Goal: Information Seeking & Learning: Check status

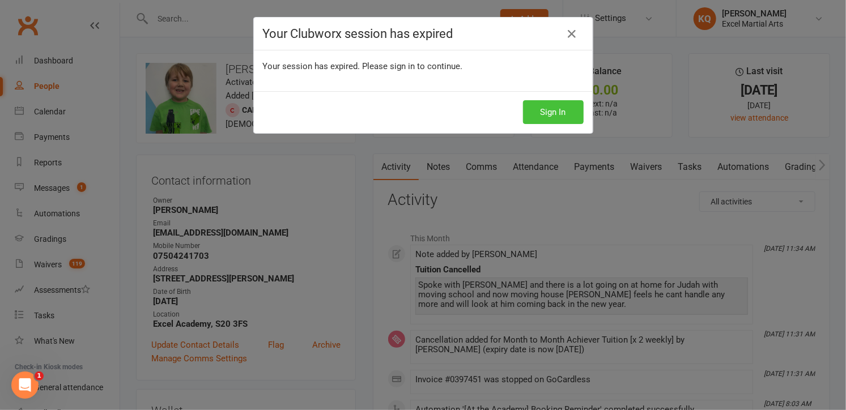
click at [540, 110] on button "Sign In" at bounding box center [553, 112] width 61 height 24
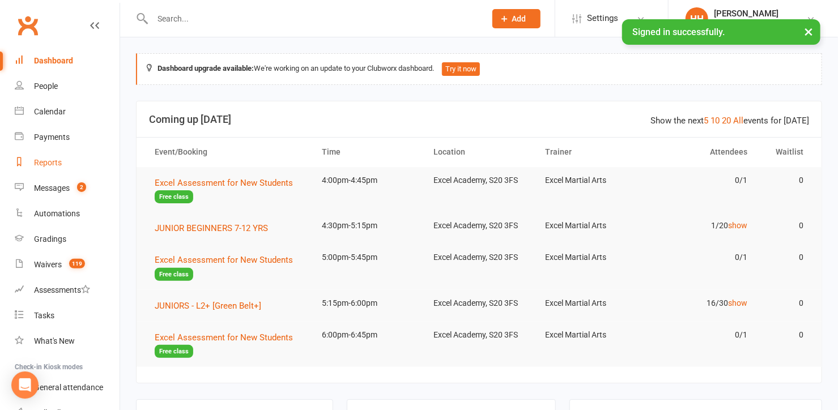
click at [51, 164] on div "Reports" at bounding box center [48, 162] width 28 height 9
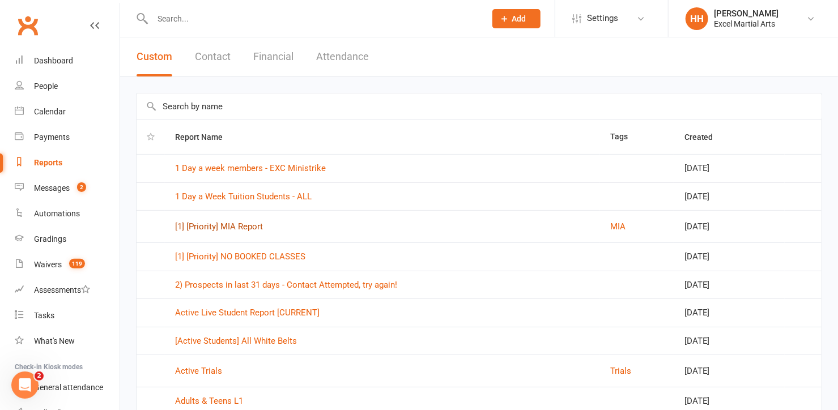
click at [216, 227] on link "[1] [Priority] MIA Report" at bounding box center [219, 227] width 88 height 10
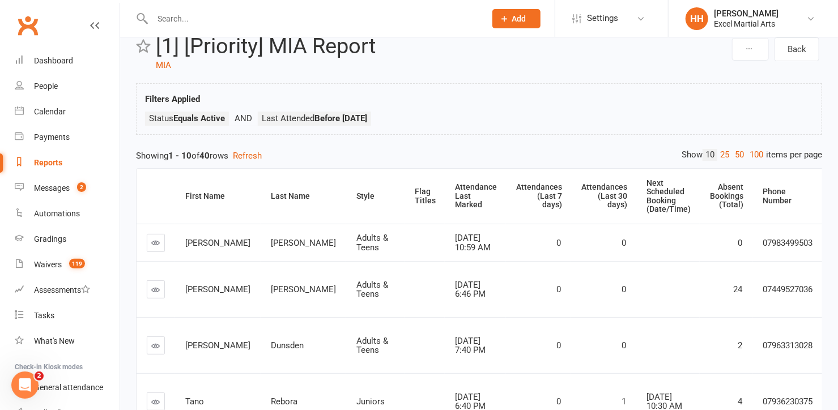
scroll to position [12, 0]
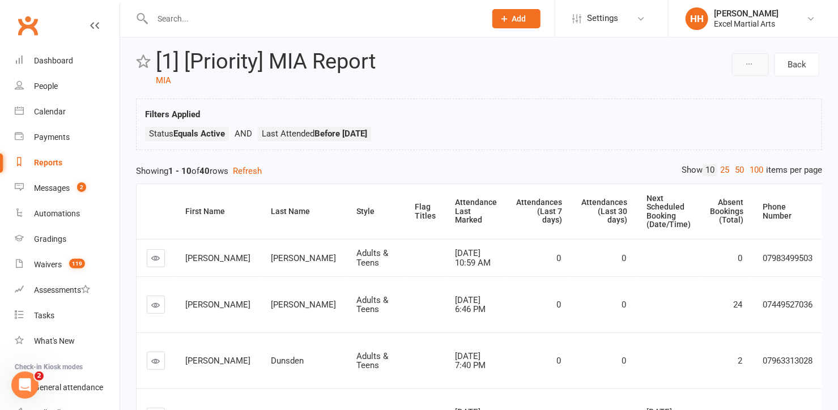
click at [751, 62] on icon at bounding box center [749, 64] width 8 height 8
click at [587, 88] on div "Back [1] [Priority] MIA Report MIA Filters Applied Status Equals Active Last At…" at bounding box center [479, 393] width 718 height 737
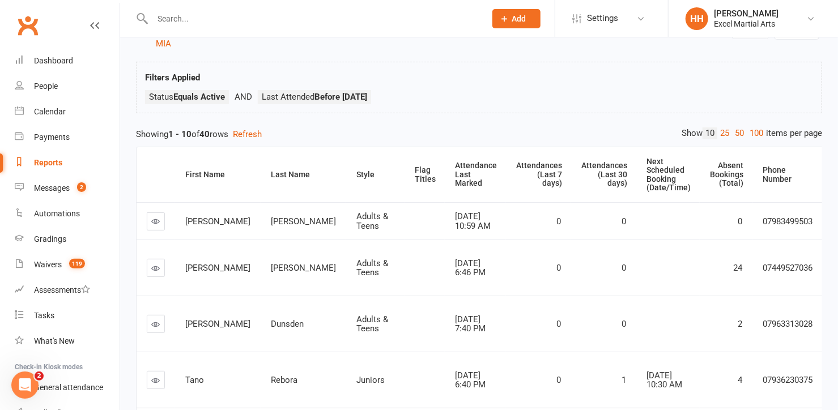
scroll to position [0, 0]
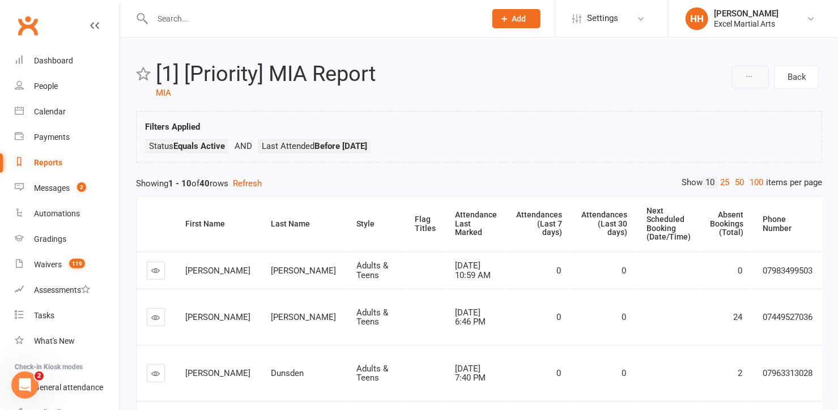
click at [751, 75] on icon at bounding box center [749, 77] width 8 height 8
drag, startPoint x: 596, startPoint y: 101, endPoint x: 567, endPoint y: 89, distance: 31.8
click at [595, 101] on div "Back [1] [Priority] MIA Report MIA Filters Applied Status Equals Active Last At…" at bounding box center [479, 405] width 718 height 737
click at [640, 15] on icon at bounding box center [640, 18] width 9 height 9
click at [462, 91] on header "Back [1] [Priority] MIA Report MIA" at bounding box center [479, 80] width 686 height 37
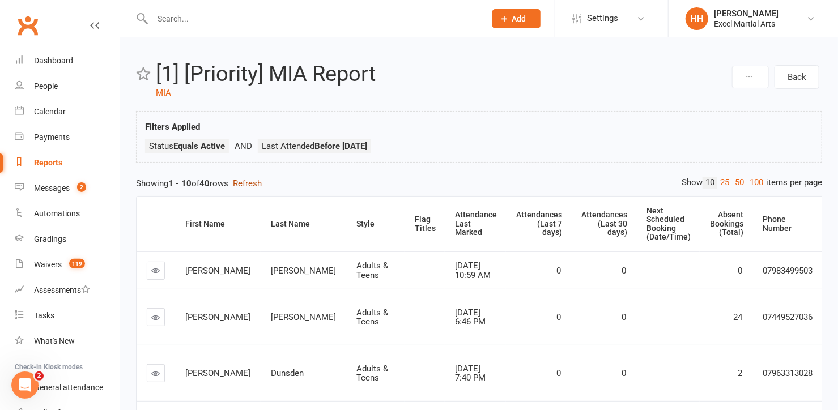
click at [252, 183] on button "Refresh" at bounding box center [247, 184] width 29 height 14
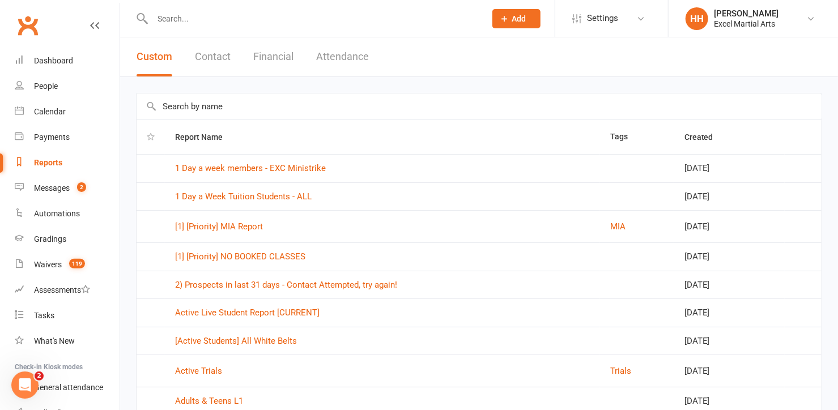
click at [227, 105] on input "text" at bounding box center [479, 106] width 685 height 26
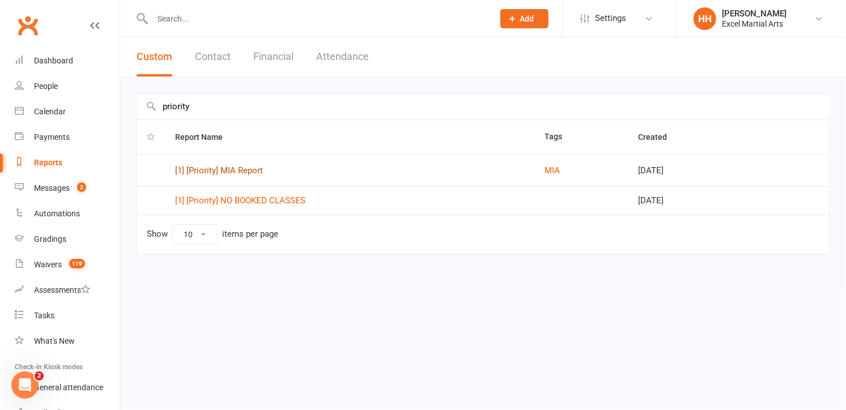
type input "priority"
click at [201, 169] on link "[1] [Priority] MIA Report" at bounding box center [219, 170] width 88 height 10
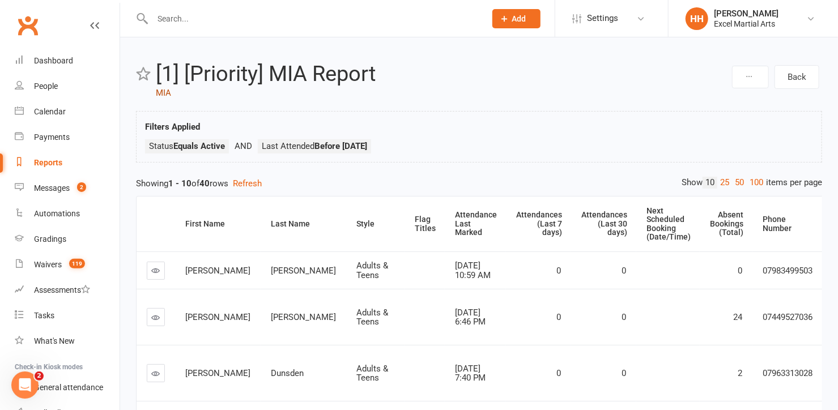
click at [163, 90] on link "MIA" at bounding box center [163, 93] width 15 height 10
click at [638, 16] on icon at bounding box center [640, 18] width 9 height 9
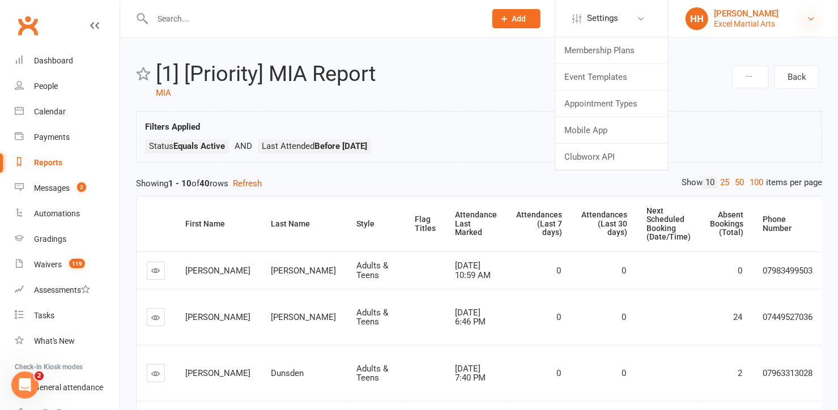
click at [807, 14] on icon at bounding box center [810, 18] width 9 height 9
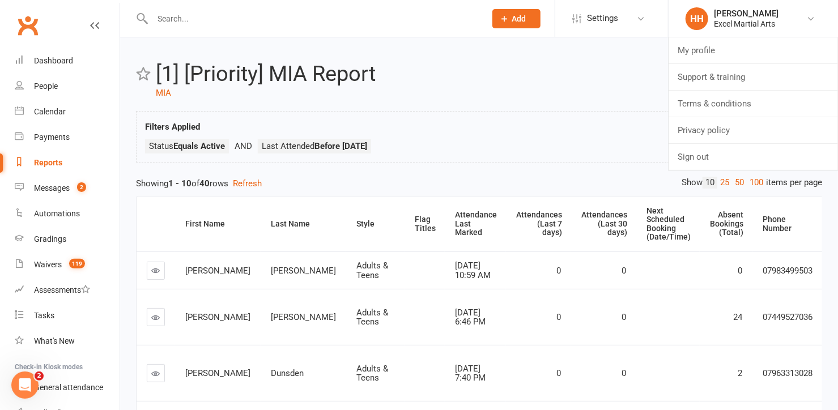
click at [499, 91] on header "Back [1] [Priority] MIA Report MIA" at bounding box center [479, 80] width 686 height 37
click at [746, 73] on icon at bounding box center [749, 77] width 8 height 8
click at [716, 92] on ul at bounding box center [712, 92] width 113 height 7
click at [750, 74] on icon at bounding box center [749, 77] width 8 height 8
click at [606, 95] on header "Back [1] [Priority] MIA Report MIA" at bounding box center [479, 80] width 686 height 37
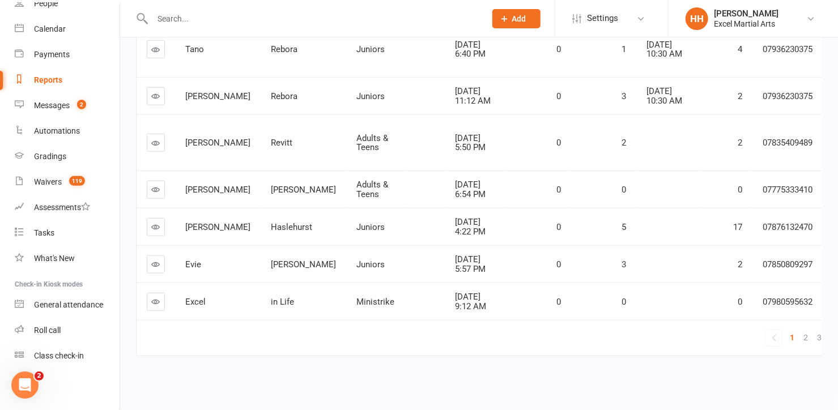
scroll to position [83, 0]
click at [21, 380] on icon "Open Intercom Messenger" at bounding box center [23, 384] width 19 height 19
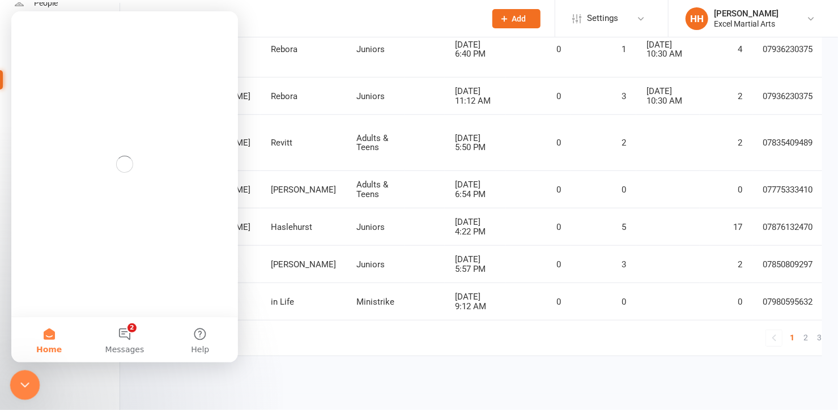
scroll to position [0, 0]
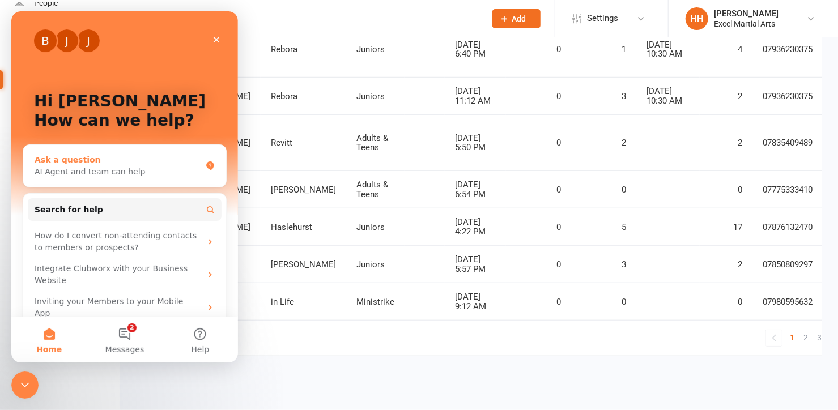
click at [47, 171] on div "AI Agent and team can help" at bounding box center [118, 172] width 167 height 12
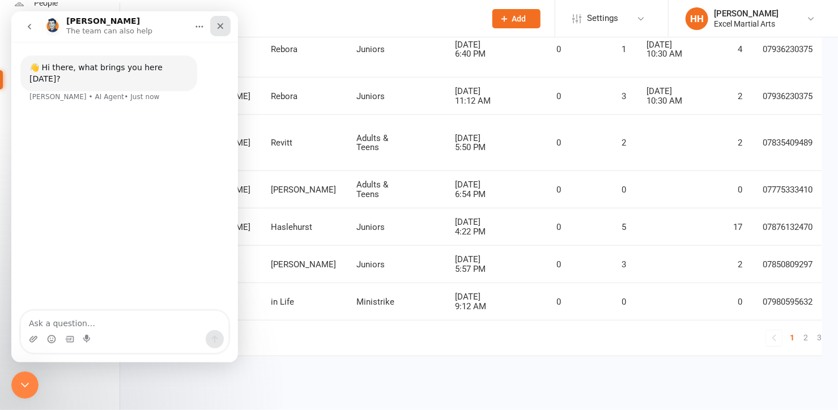
click at [225, 26] on icon "Close" at bounding box center [220, 26] width 9 height 9
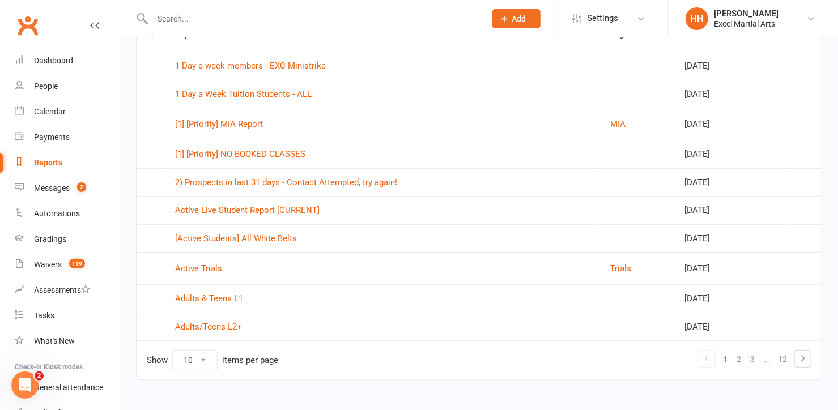
scroll to position [118, 0]
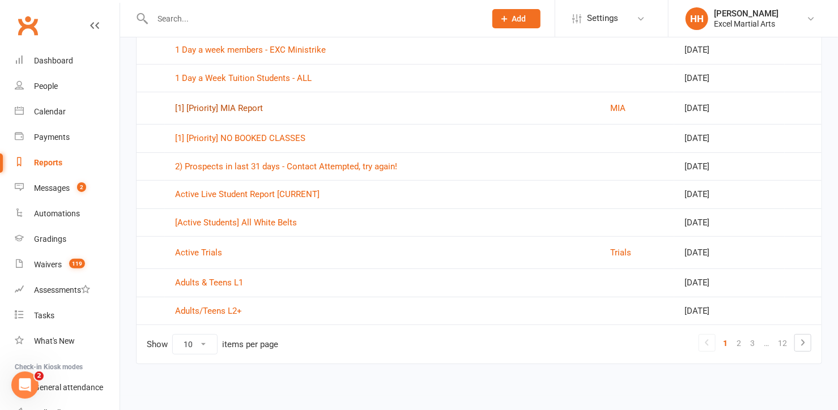
click at [215, 106] on link "[1] [Priority] MIA Report" at bounding box center [219, 108] width 88 height 10
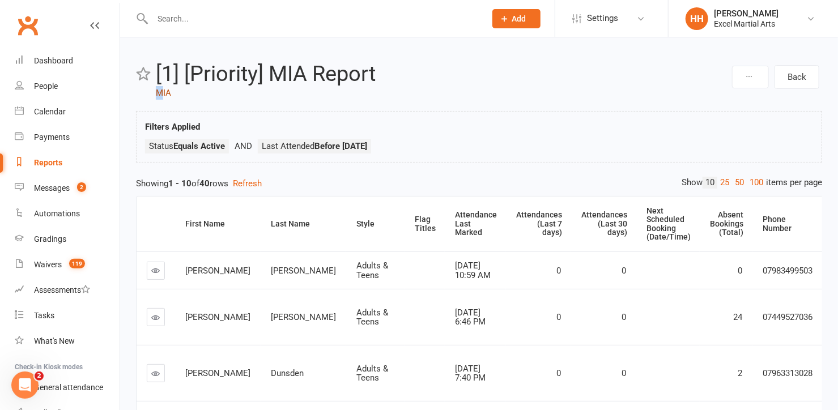
click at [159, 90] on link "MIA" at bounding box center [163, 93] width 15 height 10
click at [639, 18] on icon at bounding box center [640, 18] width 9 height 9
click at [512, 79] on h2 "[1] [Priority] MIA Report" at bounding box center [442, 74] width 573 height 24
click at [807, 15] on icon at bounding box center [810, 18] width 9 height 9
click at [549, 101] on div "Back [1] [Priority] MIA Report MIA Filters Applied Status Equals Active Last At…" at bounding box center [479, 405] width 718 height 737
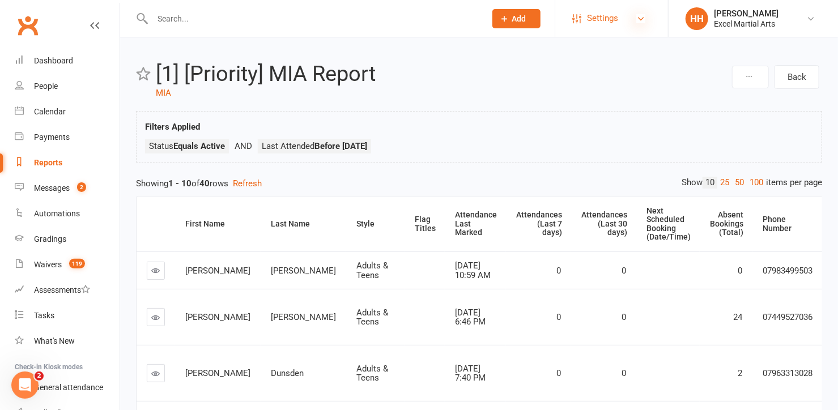
click at [640, 19] on icon at bounding box center [640, 18] width 9 height 9
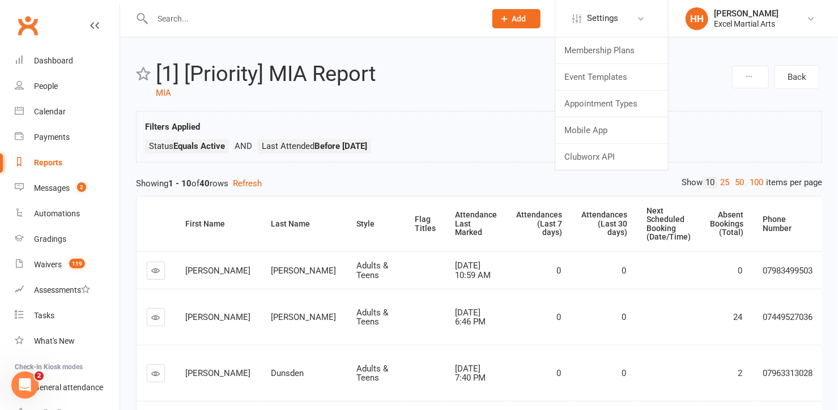
click at [476, 80] on h2 "[1] [Priority] MIA Report" at bounding box center [442, 74] width 573 height 24
click at [252, 182] on button "Refresh" at bounding box center [247, 184] width 29 height 14
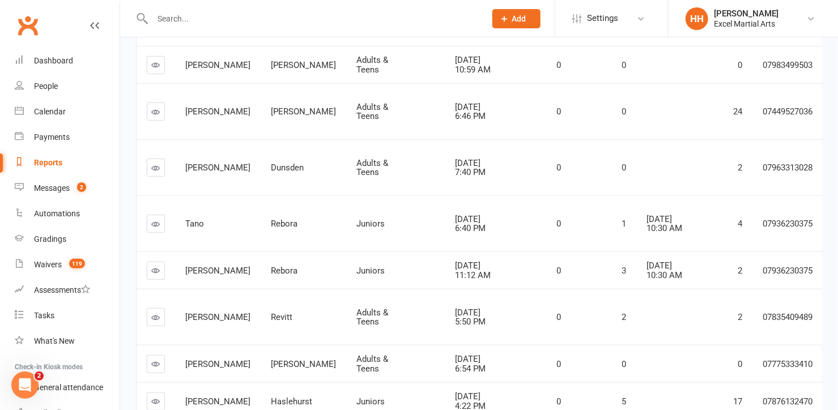
scroll to position [116, 0]
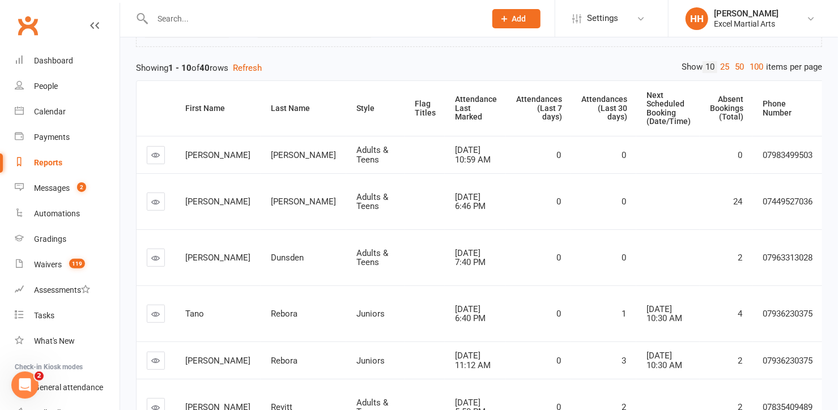
click at [154, 155] on icon at bounding box center [156, 155] width 8 height 8
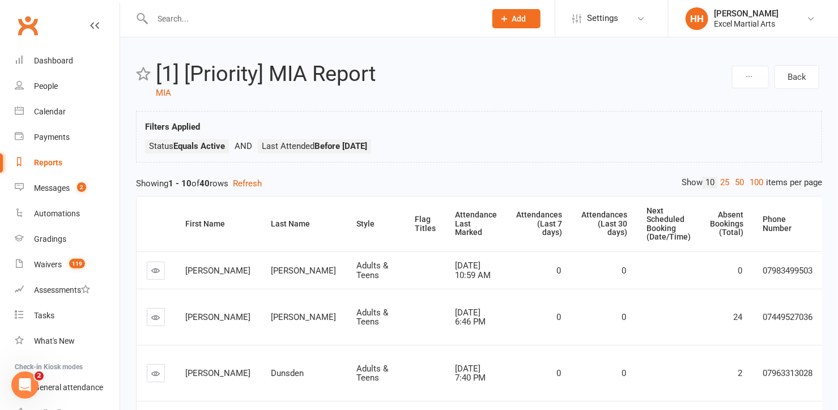
click at [40, 160] on div "Reports" at bounding box center [48, 162] width 28 height 9
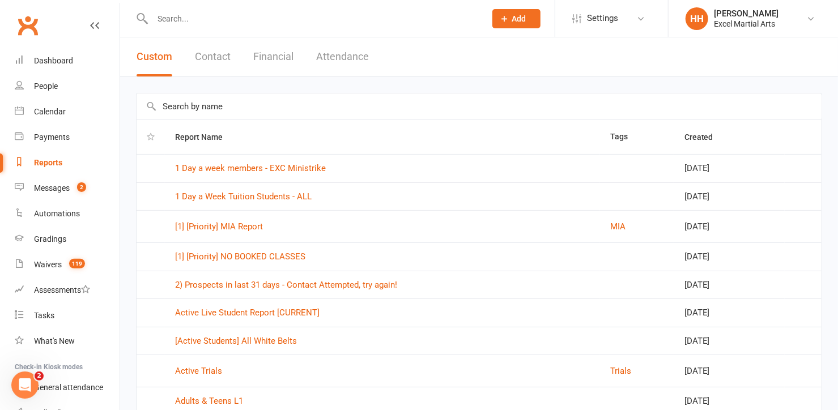
click at [53, 160] on div "Reports" at bounding box center [48, 162] width 28 height 9
click at [228, 225] on link "[1] [Priority] MIA Report" at bounding box center [219, 227] width 88 height 10
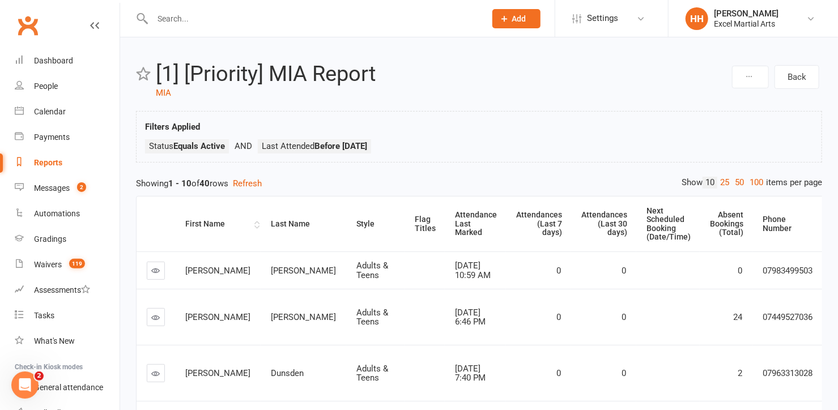
click at [193, 220] on div "First Name" at bounding box center [218, 224] width 66 height 8
